Goal: Information Seeking & Learning: Learn about a topic

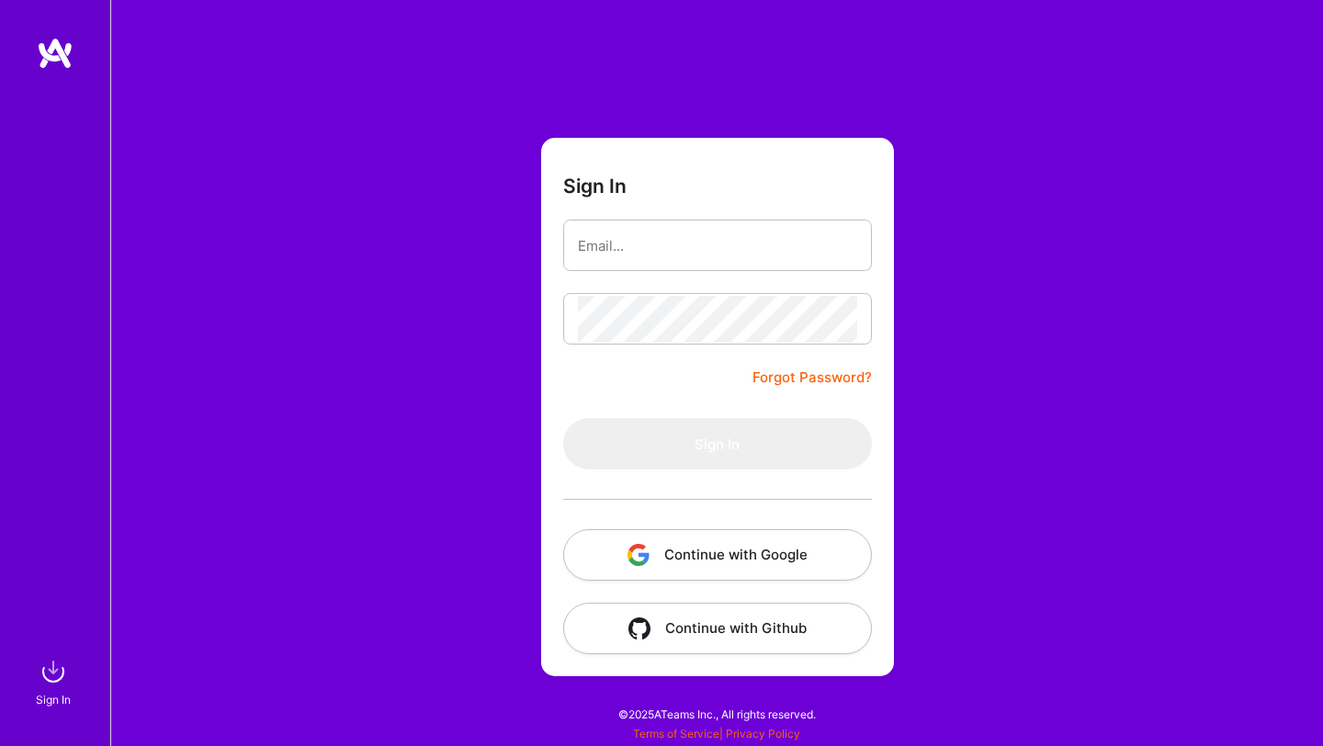
click at [718, 555] on button "Continue with Google" at bounding box center [717, 554] width 309 height 51
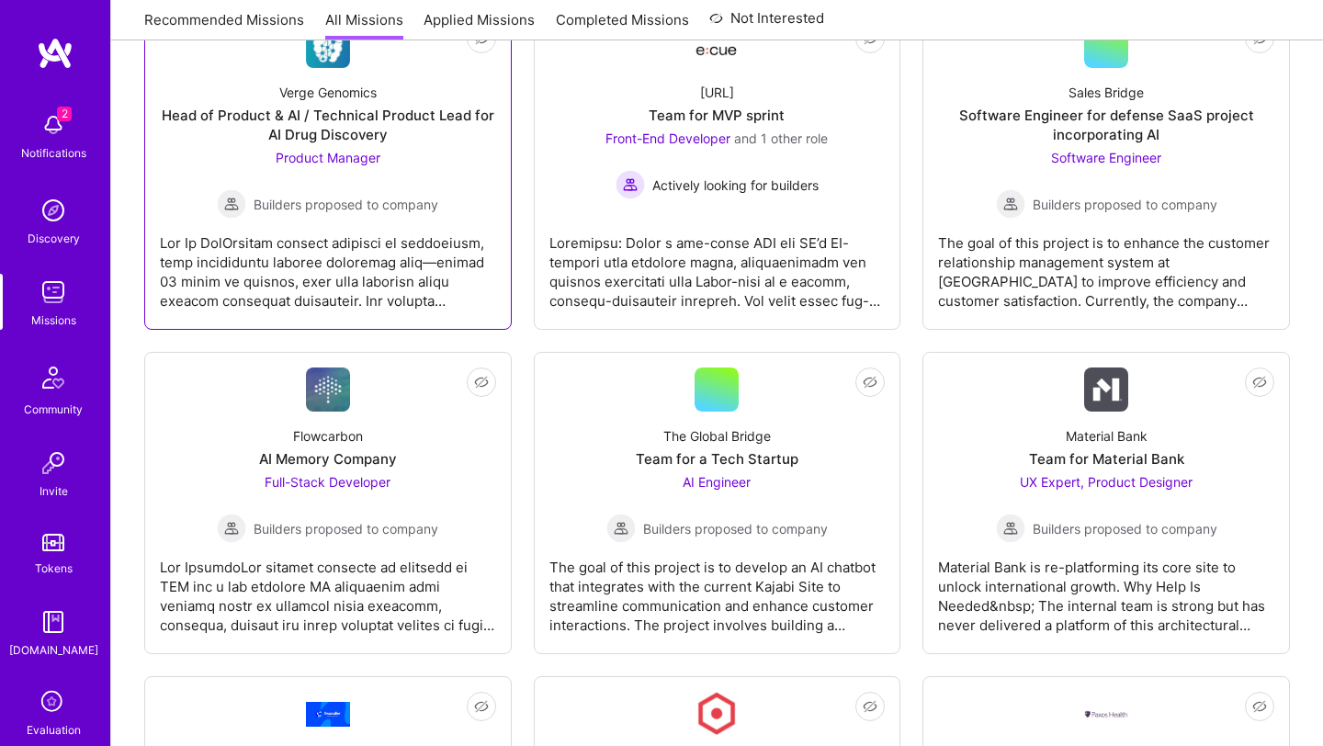
scroll to position [3424, 0]
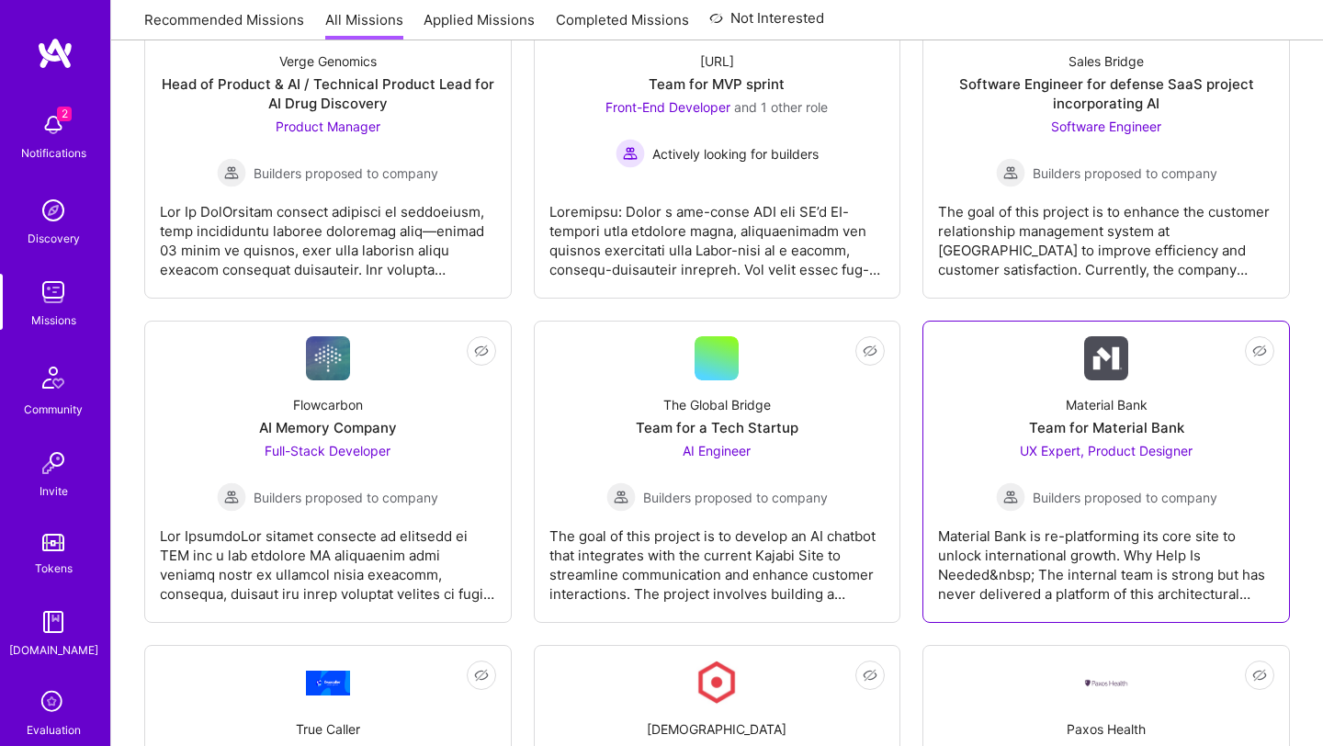
click at [1057, 578] on div "Material Bank is re-platforming its core site to unlock international growth. W…" at bounding box center [1106, 558] width 336 height 92
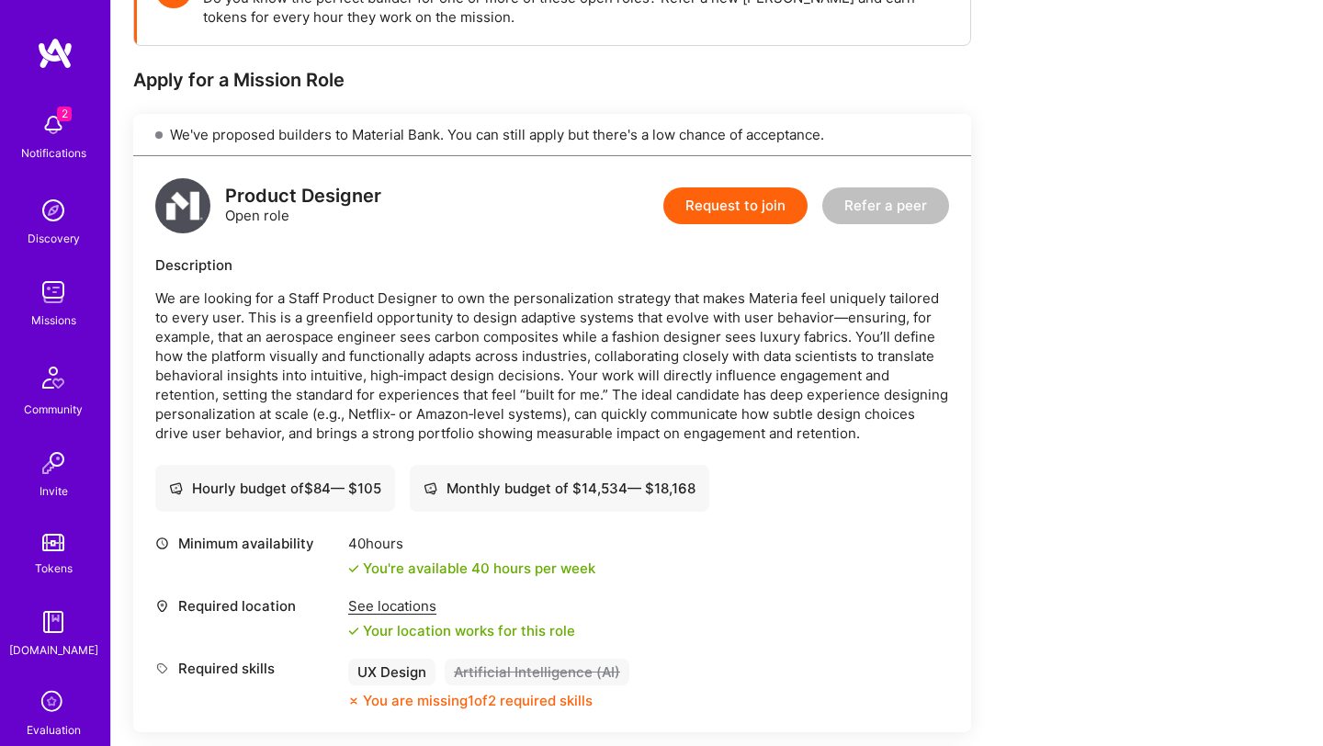
scroll to position [326, 0]
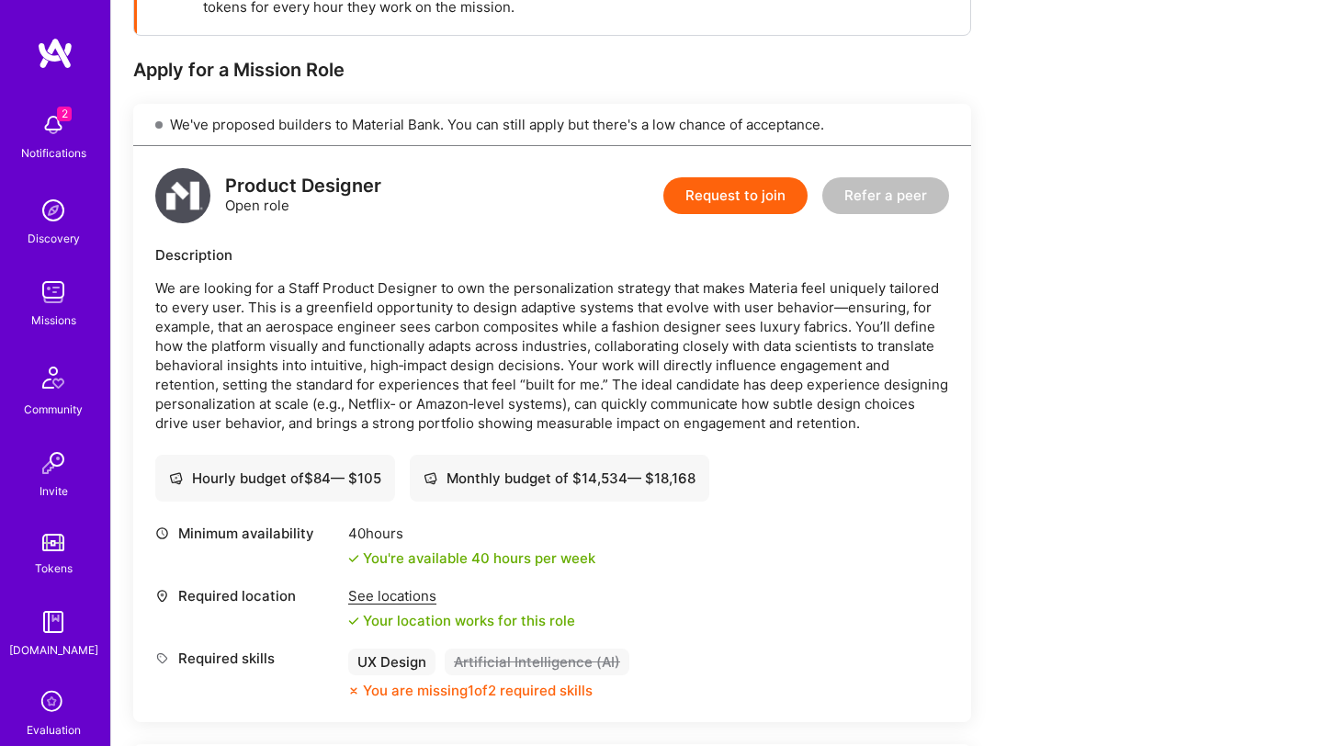
click at [407, 595] on div "See locations" at bounding box center [461, 595] width 227 height 19
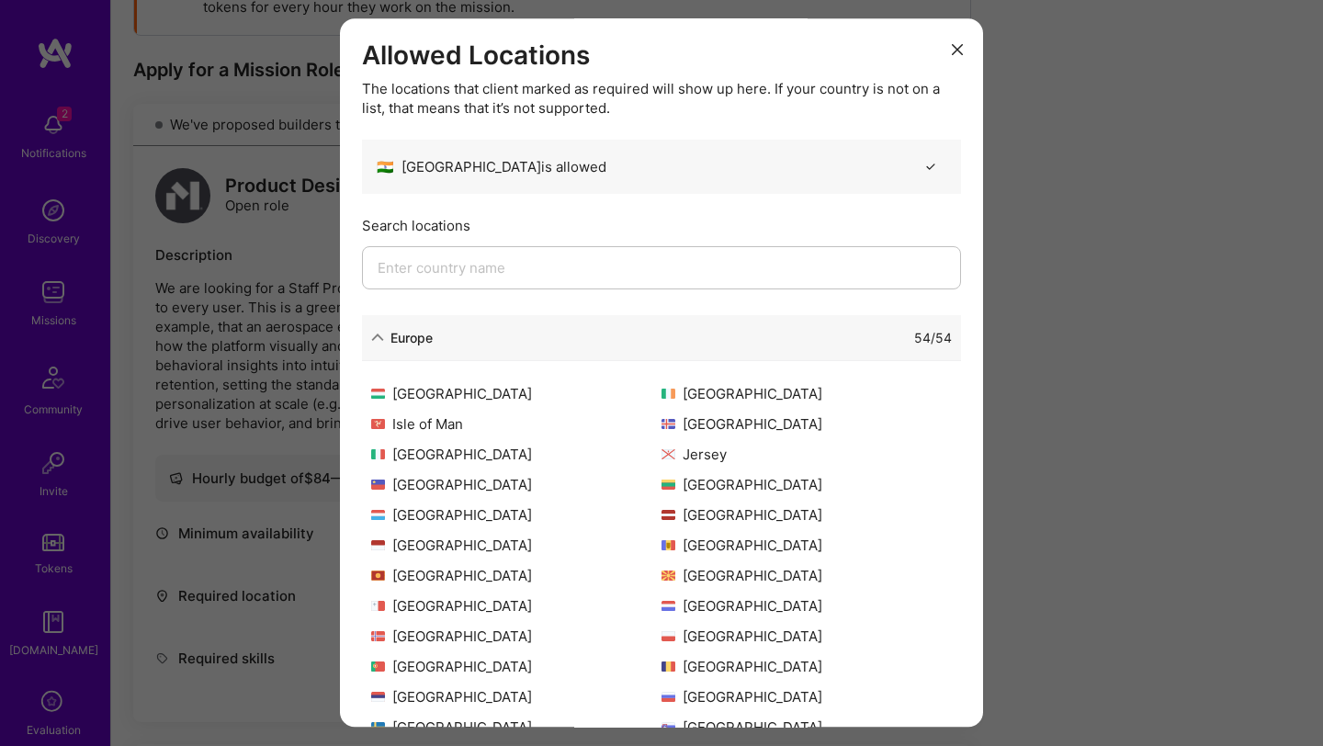
scroll to position [386, 0]
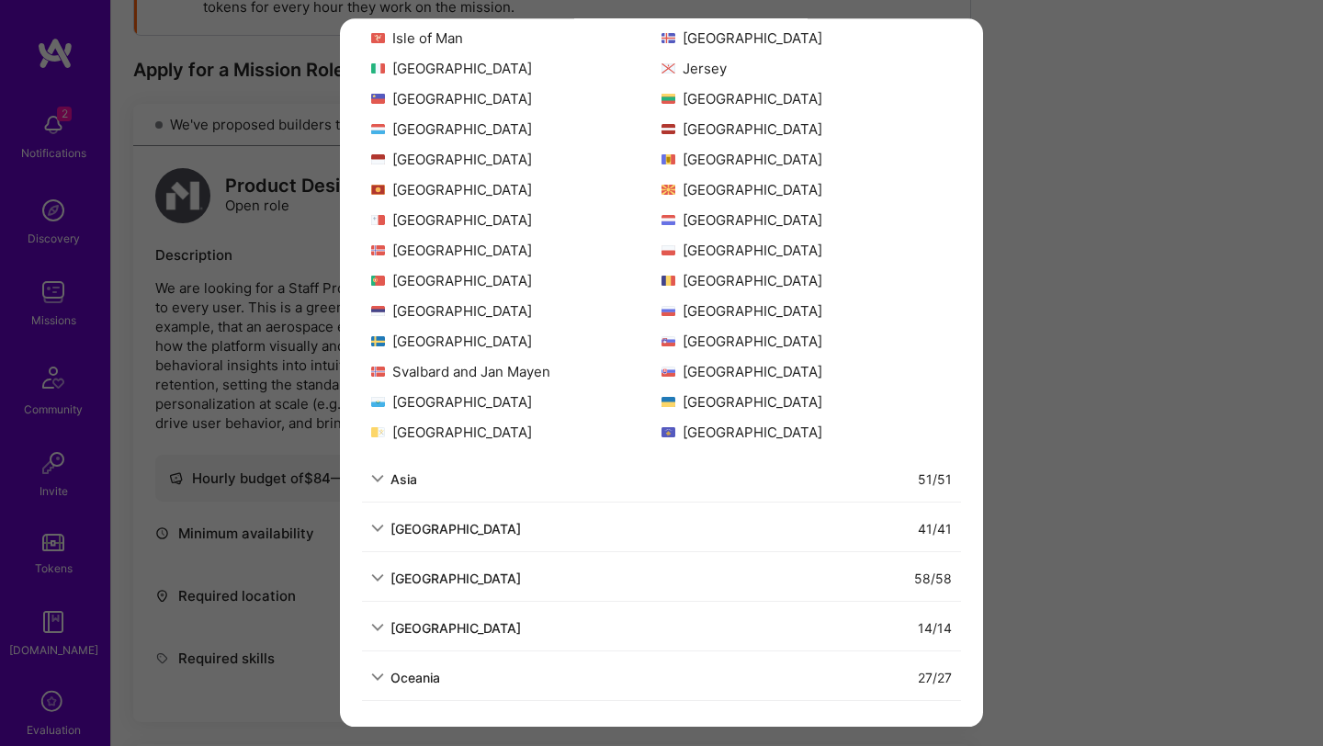
click at [1151, 433] on div "Allowed Locations The locations that client marked as required will show up her…" at bounding box center [661, 373] width 1323 height 746
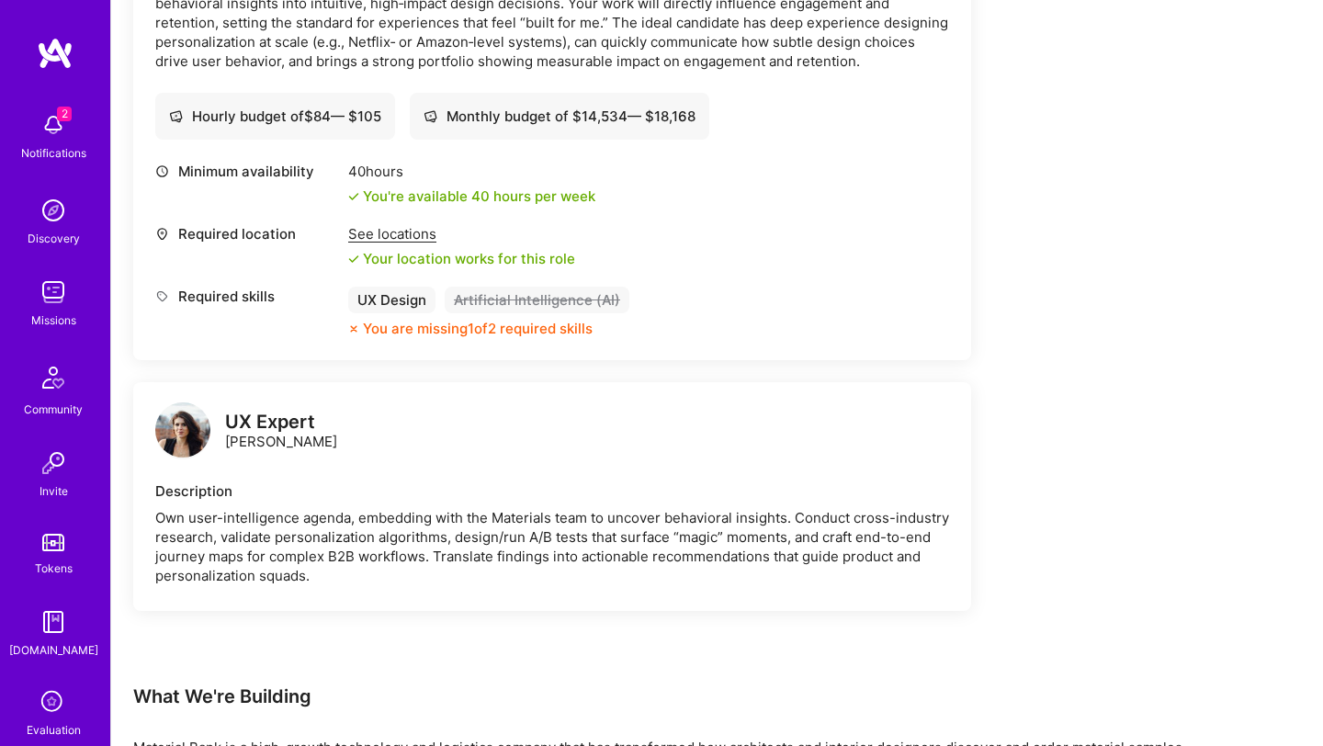
scroll to position [689, 0]
click at [178, 428] on img at bounding box center [182, 428] width 55 height 55
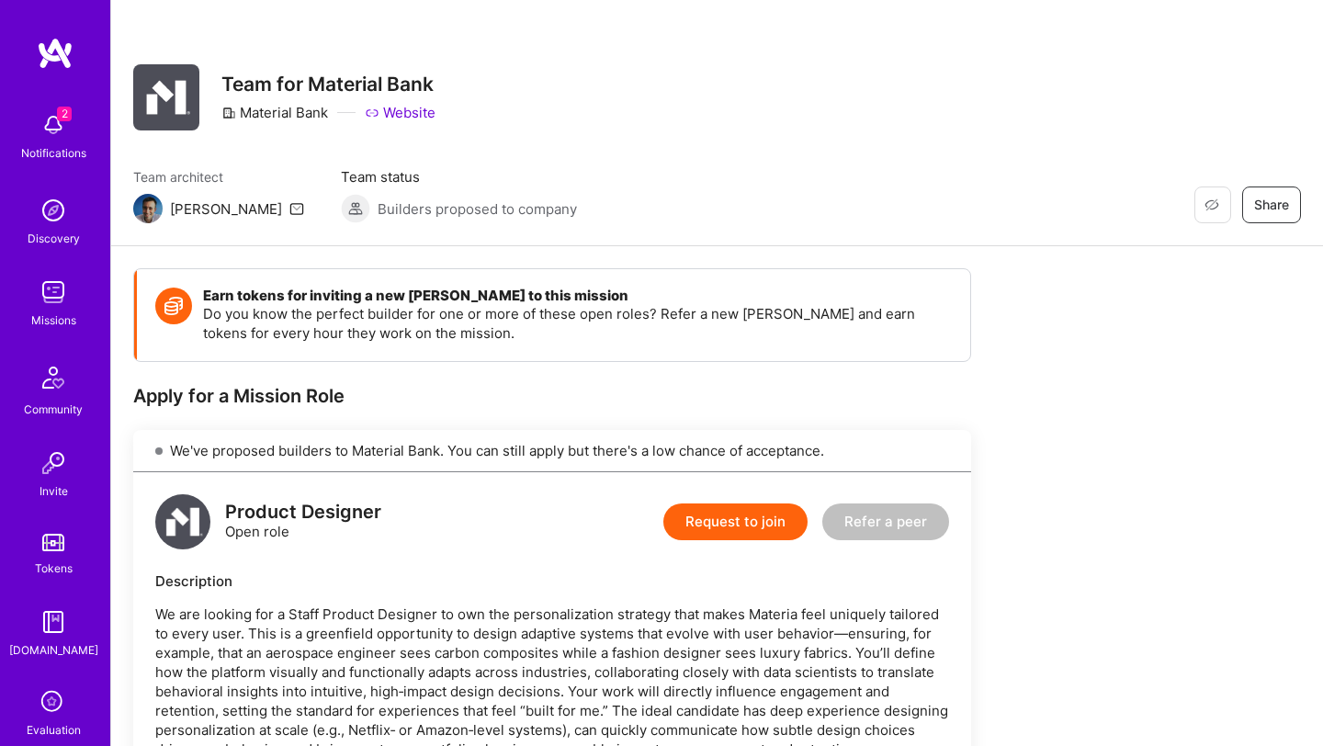
click at [405, 115] on link "Website" at bounding box center [400, 112] width 71 height 19
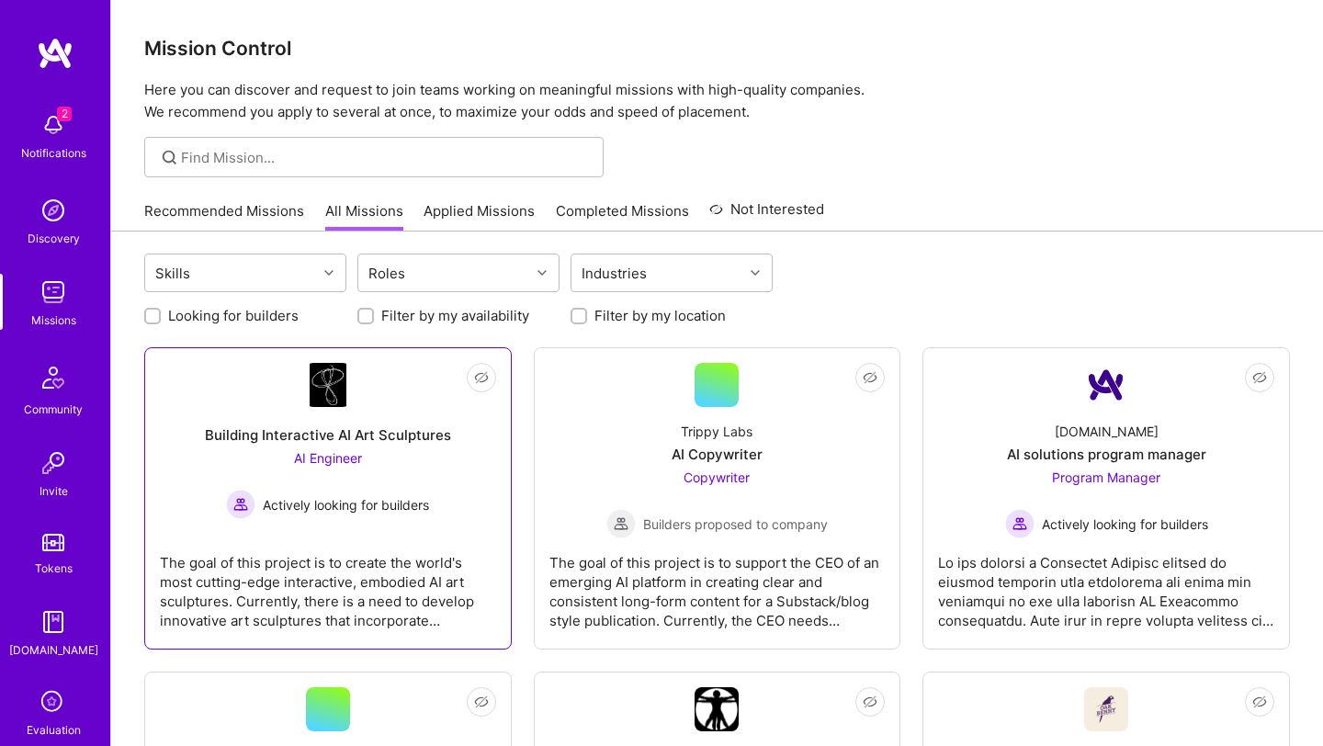
click at [337, 599] on div "The goal of this project is to create the world's most cutting-edge interactive…" at bounding box center [328, 584] width 336 height 92
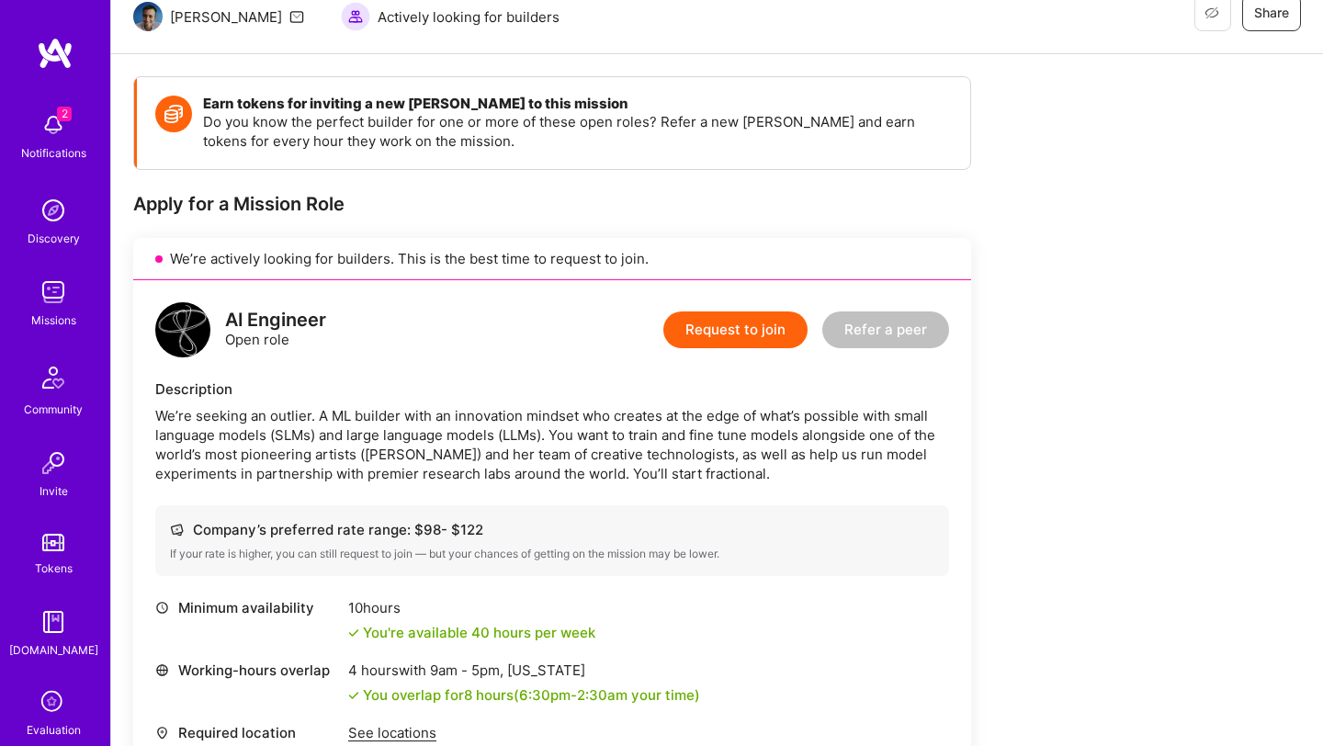
scroll to position [213, 0]
